Goal: Transaction & Acquisition: Purchase product/service

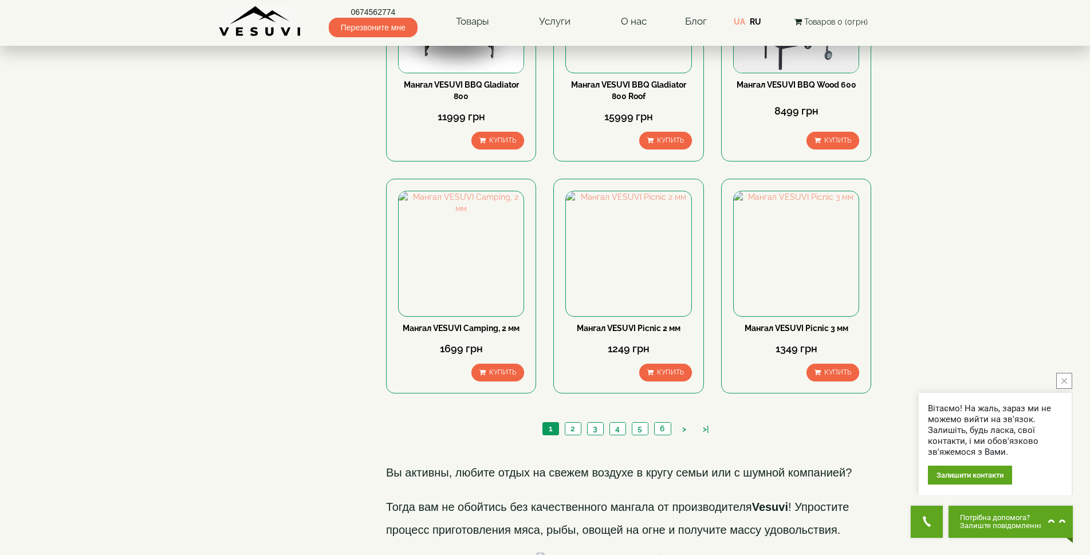
scroll to position [1489, 0]
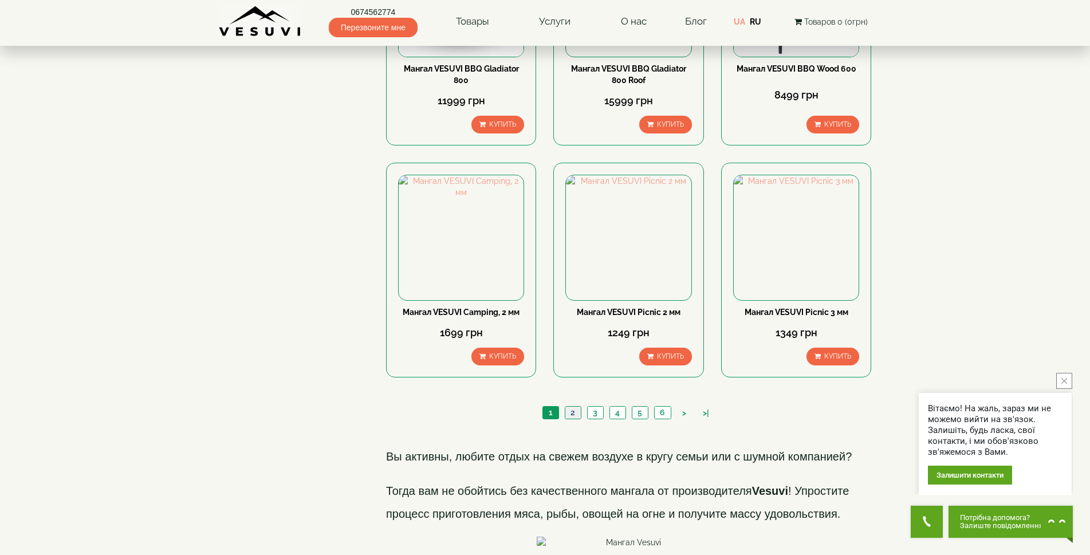
click at [574, 407] on link "2" at bounding box center [573, 413] width 16 height 12
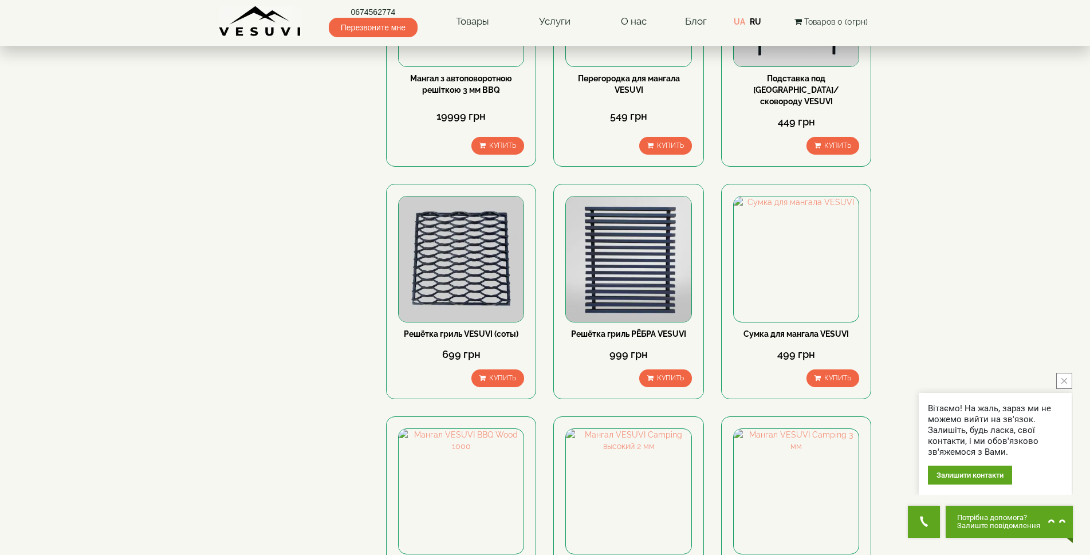
scroll to position [1260, 0]
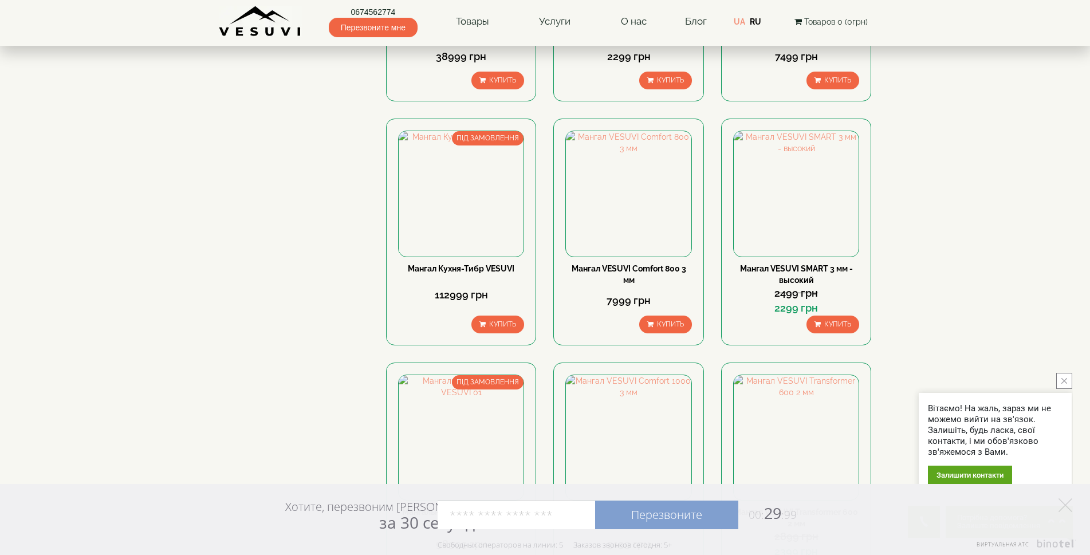
scroll to position [1317, 0]
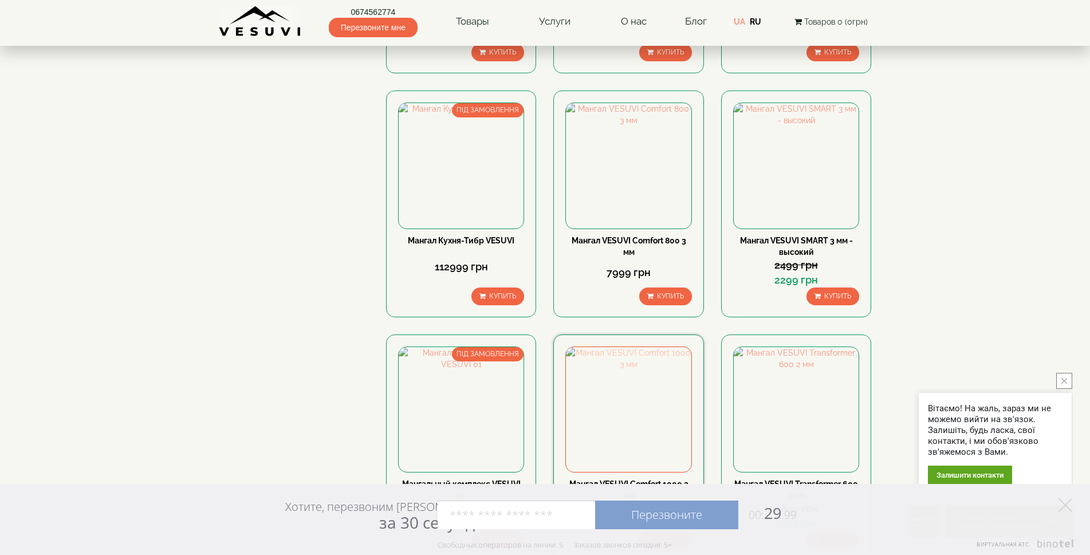
click at [597, 347] on img at bounding box center [628, 409] width 125 height 125
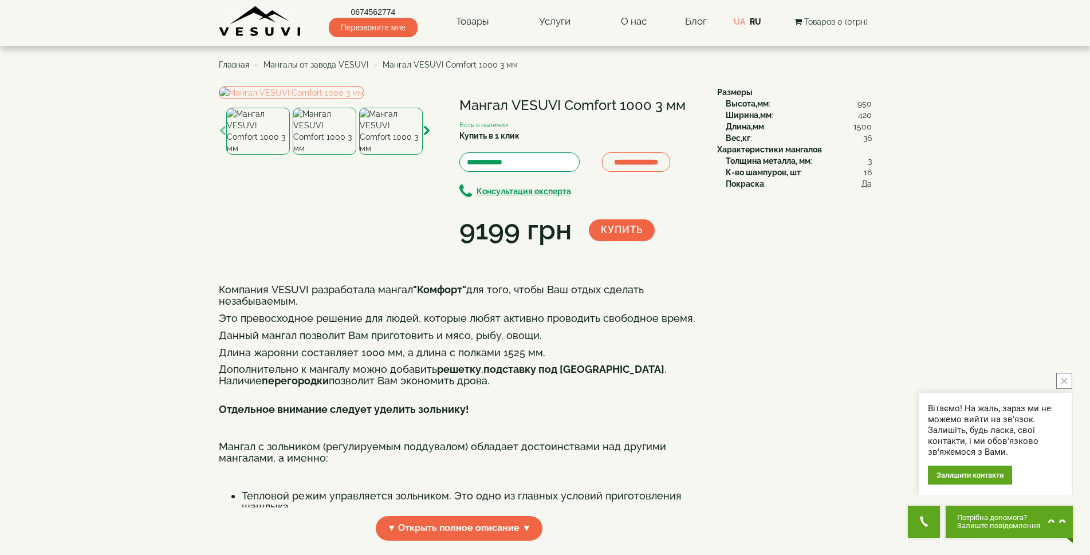
click at [328, 155] on img at bounding box center [325, 131] width 64 height 47
click at [384, 155] on img at bounding box center [391, 131] width 64 height 47
